Goal: Task Accomplishment & Management: Manage account settings

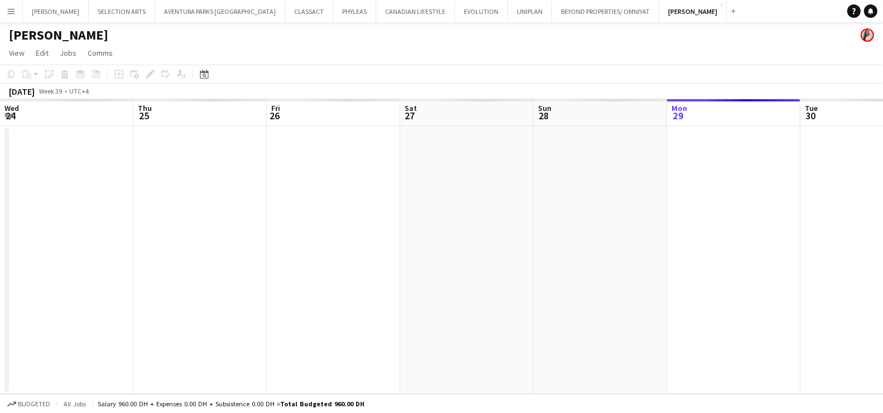
scroll to position [0, 266]
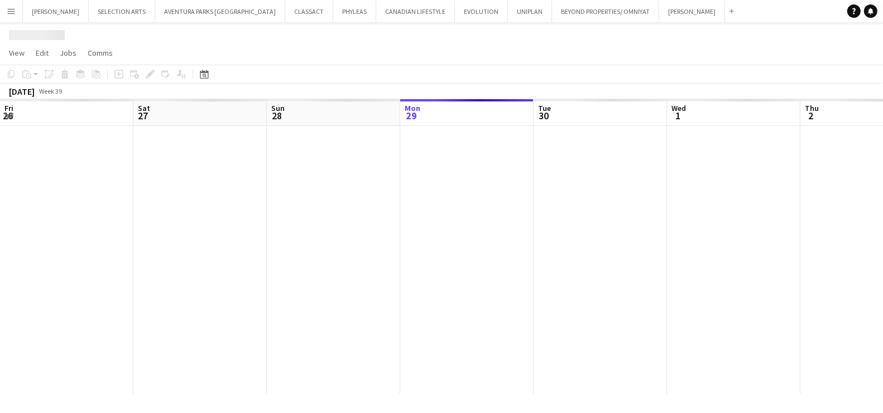
scroll to position [0, 266]
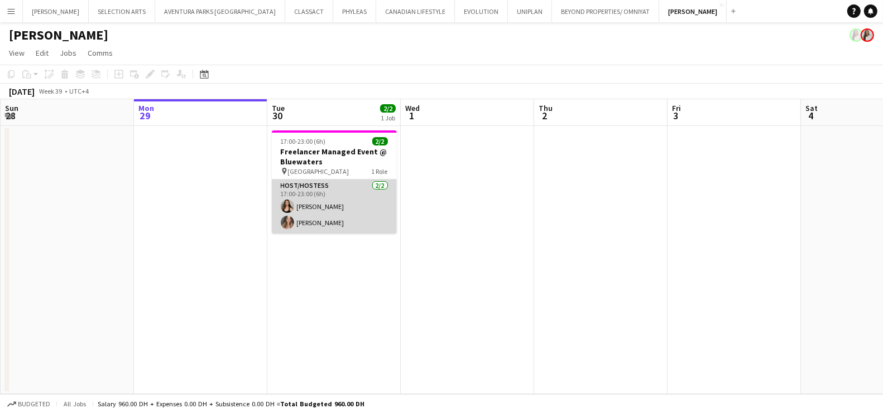
click at [325, 204] on app-card-role "Host/Hostess [DATE] 17:00-23:00 (6h) [PERSON_NAME] [PERSON_NAME]" at bounding box center [334, 207] width 125 height 54
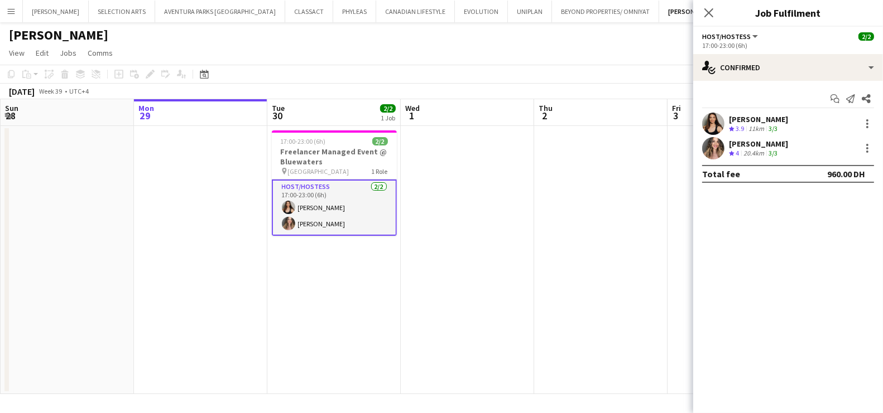
click at [720, 116] on app-user-avatar at bounding box center [713, 124] width 22 height 22
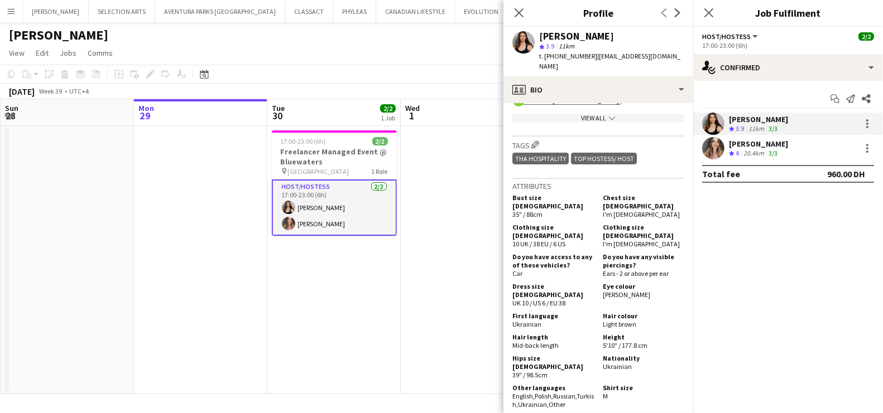
scroll to position [519, 0]
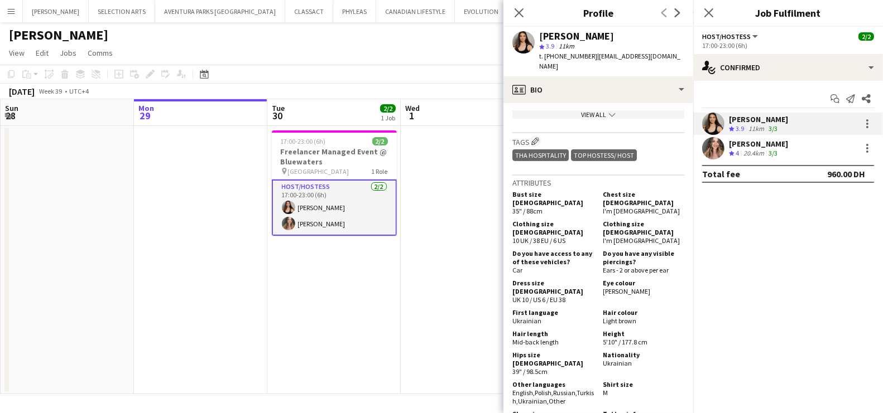
click at [736, 146] on div "Viktoriya Nevar" at bounding box center [758, 144] width 59 height 10
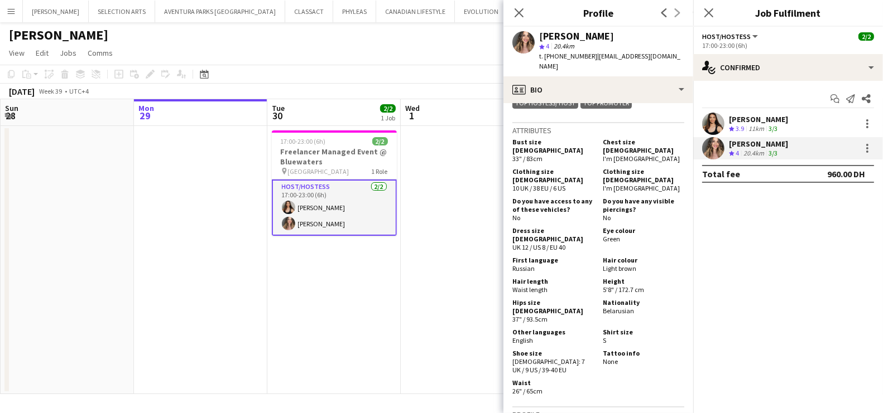
scroll to position [558, 0]
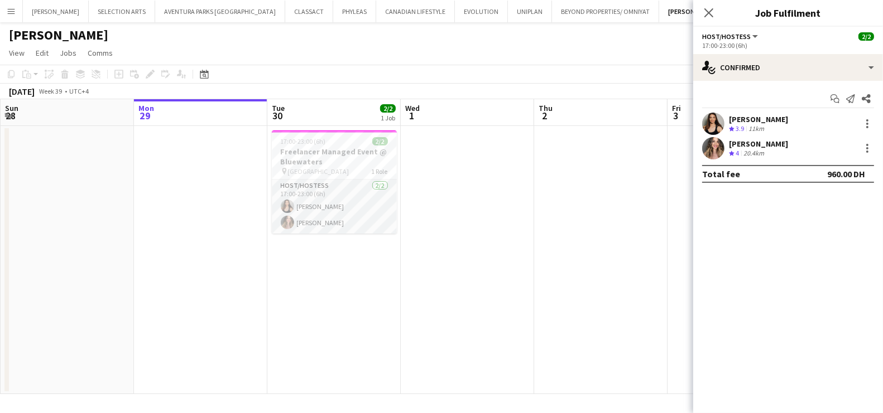
click at [753, 127] on div "11km" at bounding box center [756, 128] width 20 height 9
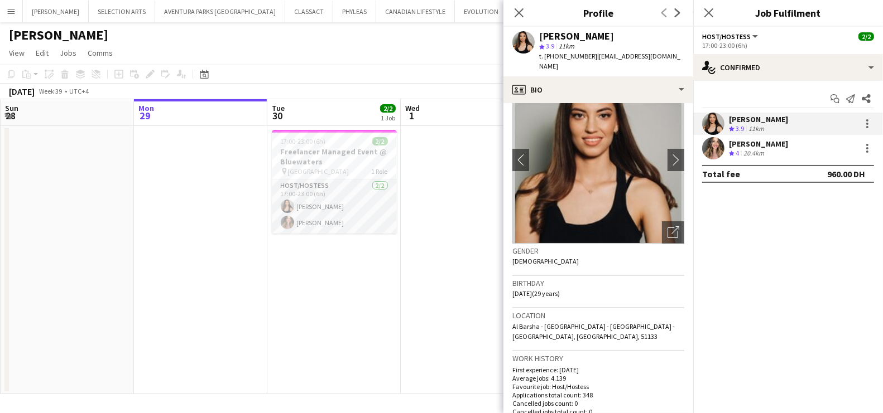
scroll to position [37, 0]
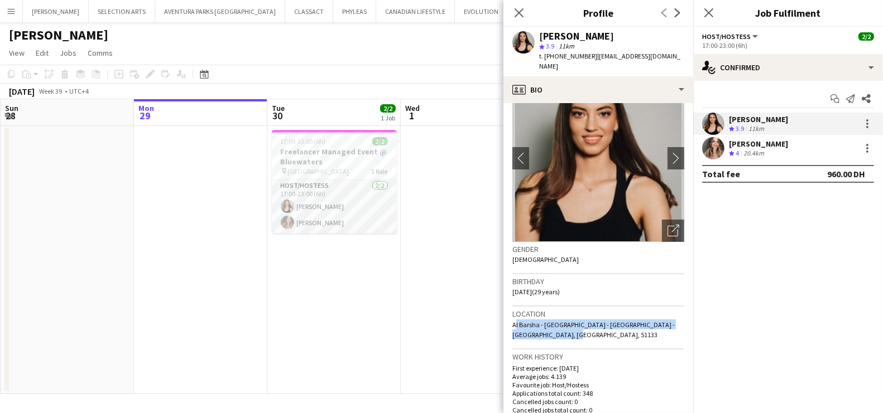
drag, startPoint x: 513, startPoint y: 316, endPoint x: 552, endPoint y: 321, distance: 40.0
click at [552, 322] on div "Location Al Barsha - Al Barsha South - Dubai - United Arab Emirates, Dubai, 511…" at bounding box center [598, 328] width 172 height 43
copy span "Al Barsha - Al Barsha South - Dubai - United Arab Emirates, Dubai, 51133"
click at [754, 148] on div "Viktoriya Nevar" at bounding box center [758, 144] width 59 height 10
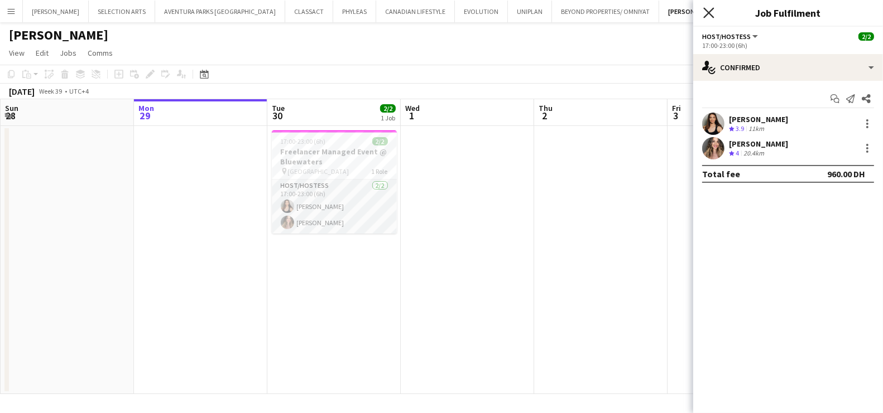
click at [709, 15] on icon "Close pop-in" at bounding box center [708, 12] width 11 height 11
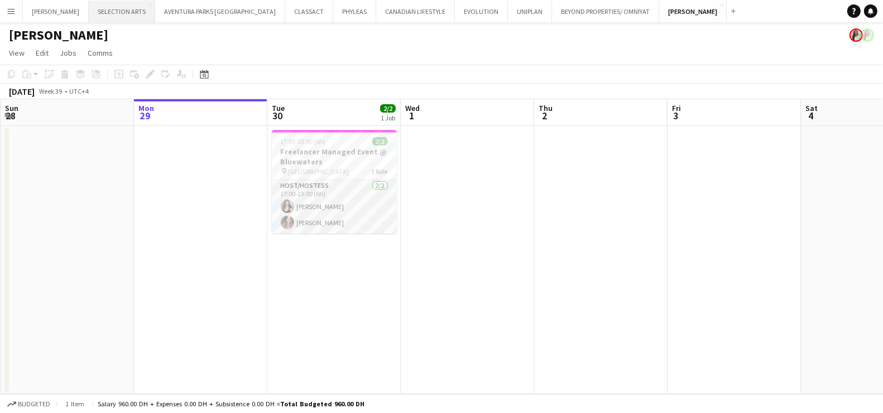
click at [115, 16] on button "SELECTION ARTS Close" at bounding box center [122, 12] width 66 height 22
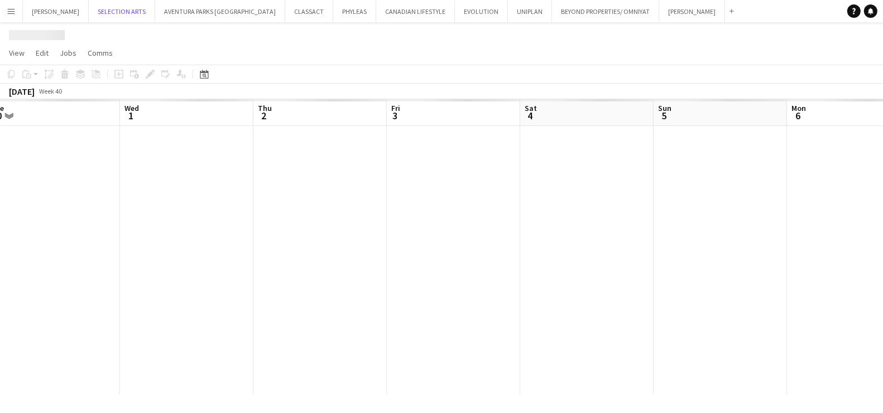
scroll to position [0, 343]
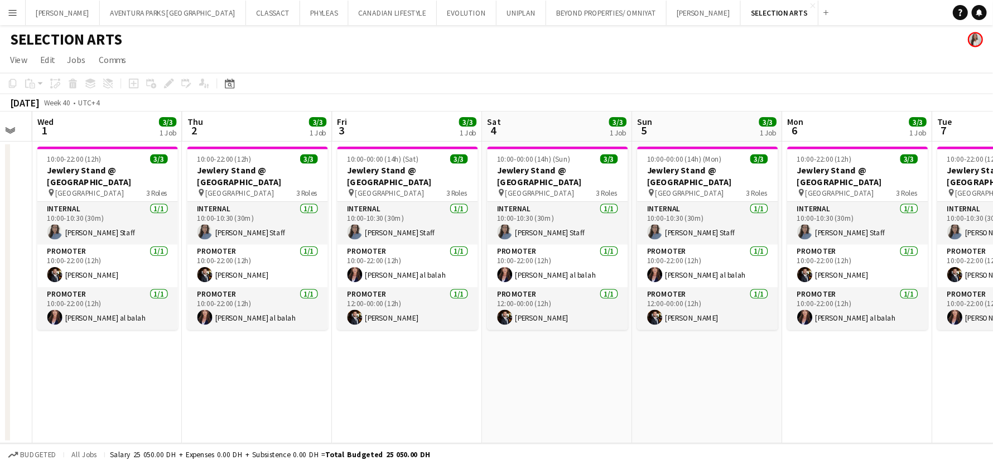
scroll to position [0, 372]
